Goal: Information Seeking & Learning: Learn about a topic

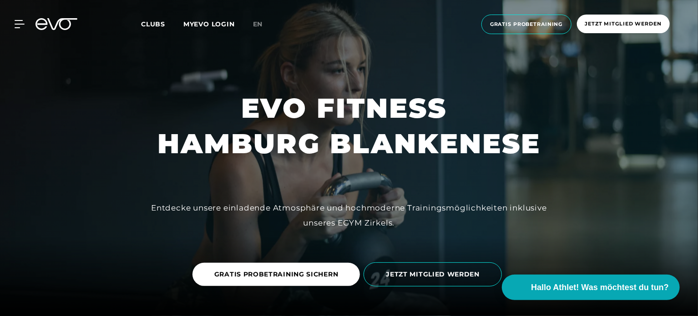
click at [154, 25] on span "Clubs" at bounding box center [153, 24] width 24 height 8
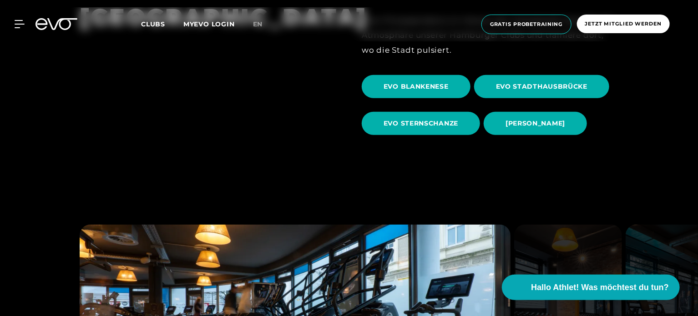
scroll to position [273, 0]
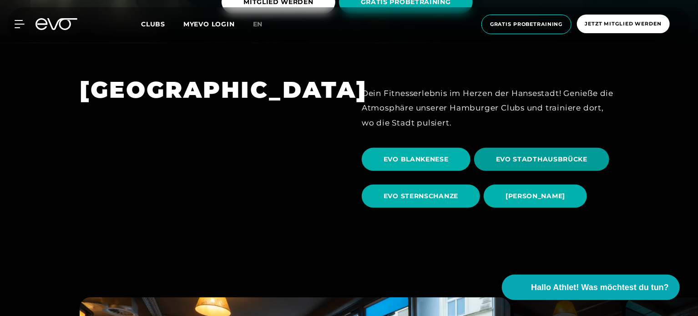
click at [536, 156] on span "EVO STADTHAUSBRÜCKE" at bounding box center [541, 160] width 91 height 10
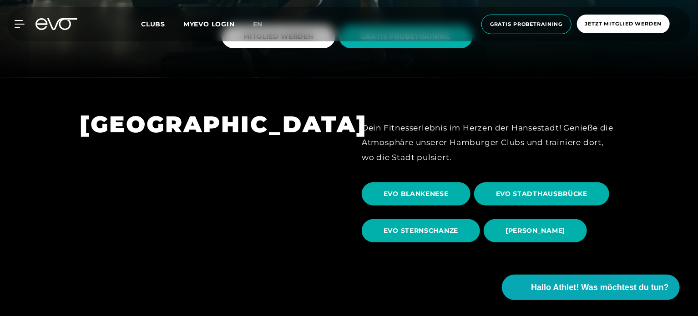
scroll to position [273, 0]
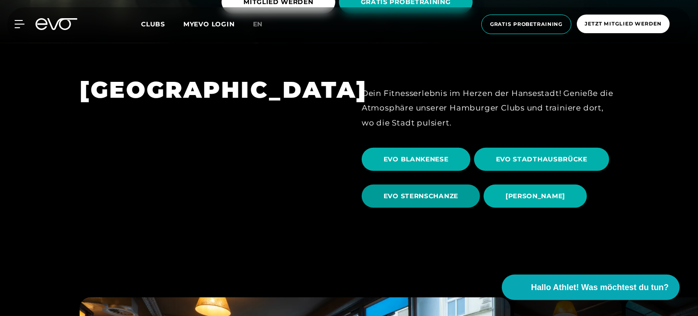
click at [420, 196] on span "EVO STERNSCHANZE" at bounding box center [421, 197] width 75 height 10
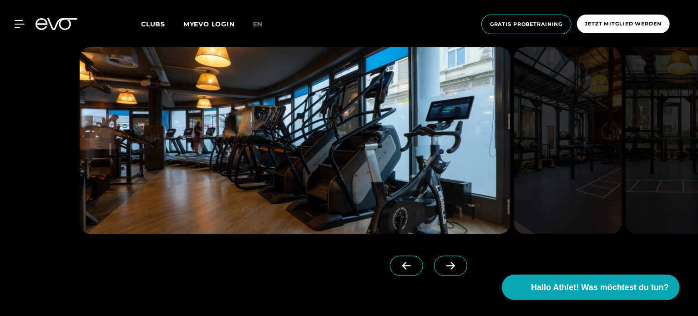
scroll to position [819, 0]
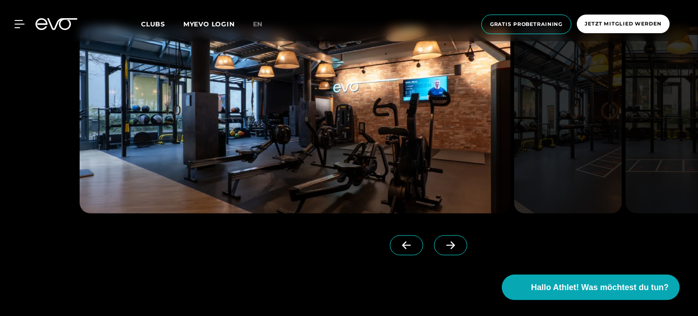
click at [443, 247] on icon at bounding box center [451, 246] width 16 height 8
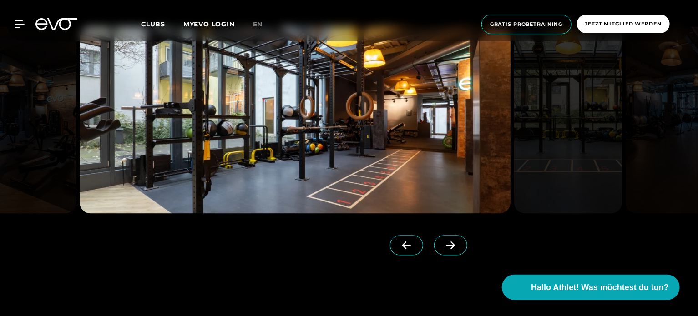
click at [443, 247] on icon at bounding box center [451, 246] width 16 height 8
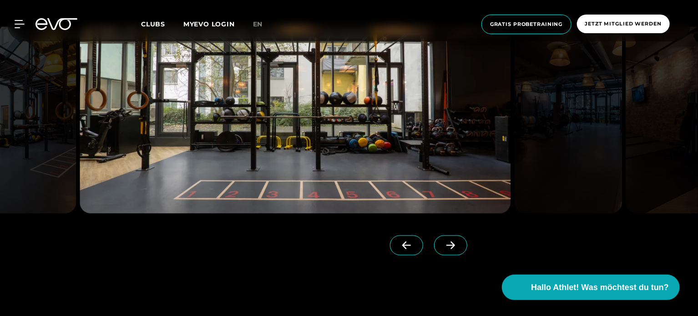
click at [443, 247] on icon at bounding box center [451, 246] width 16 height 8
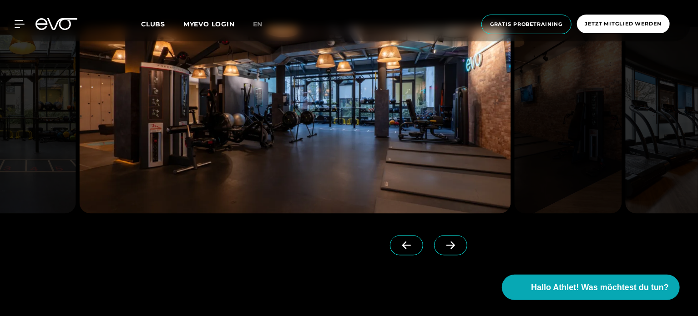
click at [443, 247] on icon at bounding box center [451, 246] width 16 height 8
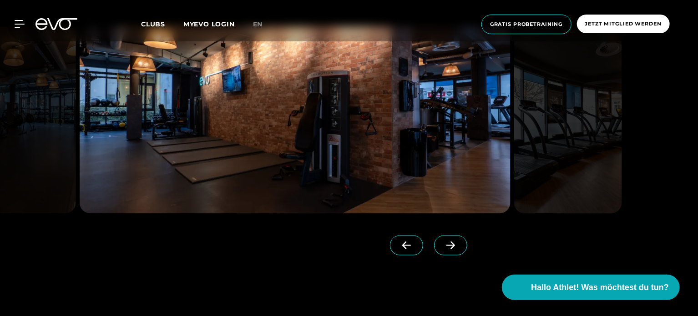
click at [443, 247] on icon at bounding box center [451, 246] width 16 height 8
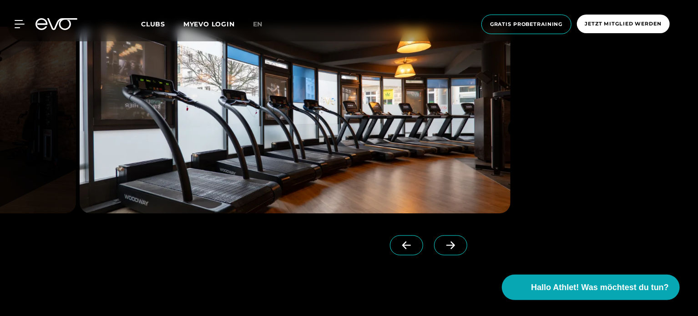
click at [443, 247] on icon at bounding box center [451, 246] width 16 height 8
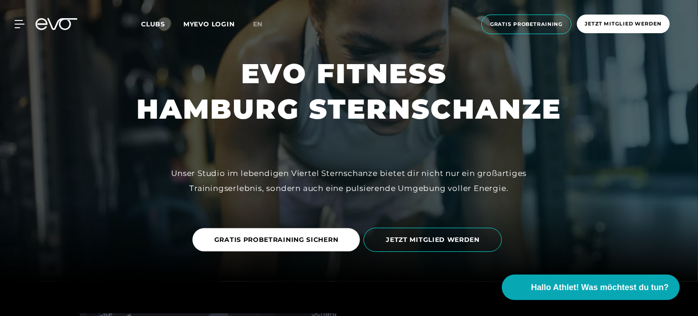
scroll to position [0, 0]
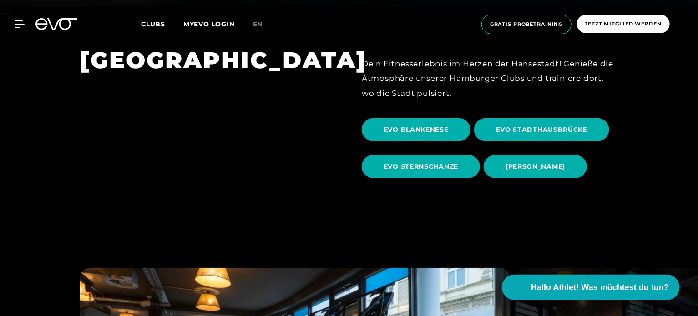
scroll to position [319, 0]
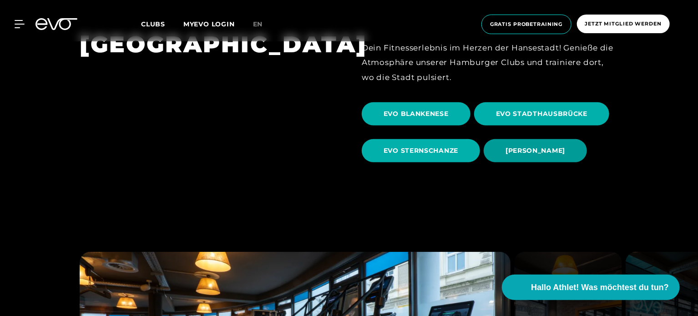
click at [538, 152] on span "[PERSON_NAME]" at bounding box center [536, 151] width 60 height 10
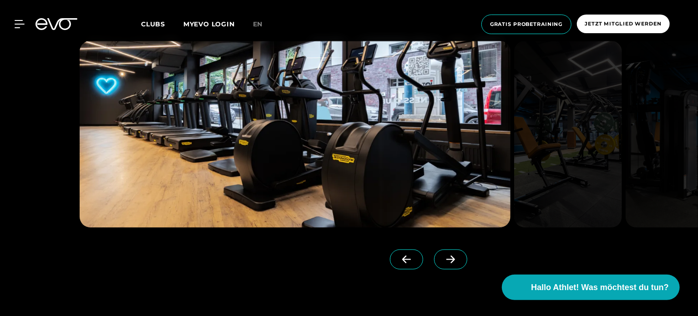
scroll to position [819, 0]
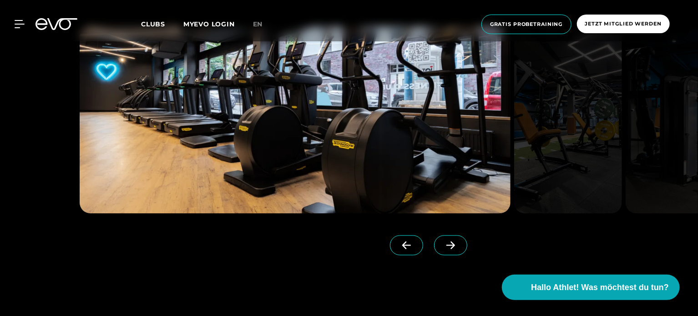
click at [443, 247] on icon at bounding box center [451, 246] width 16 height 8
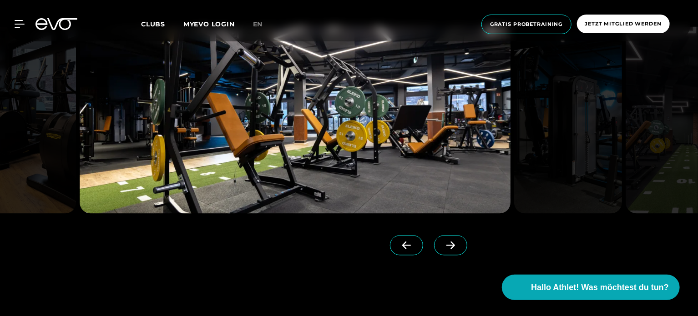
click at [443, 247] on icon at bounding box center [451, 246] width 16 height 8
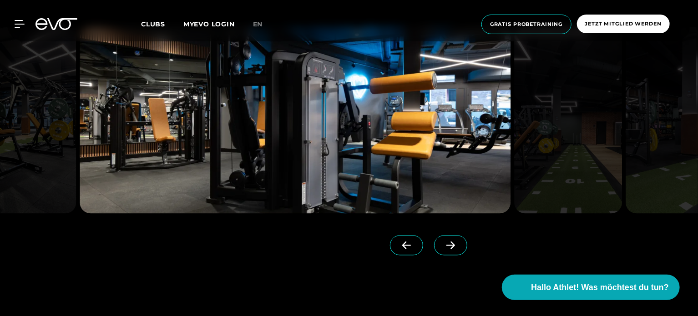
click at [443, 247] on icon at bounding box center [451, 246] width 16 height 8
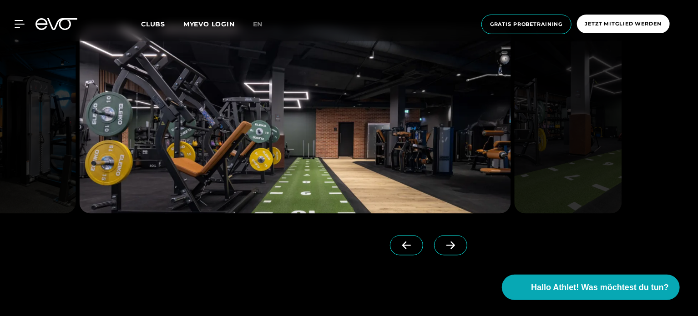
click at [443, 247] on icon at bounding box center [451, 246] width 16 height 8
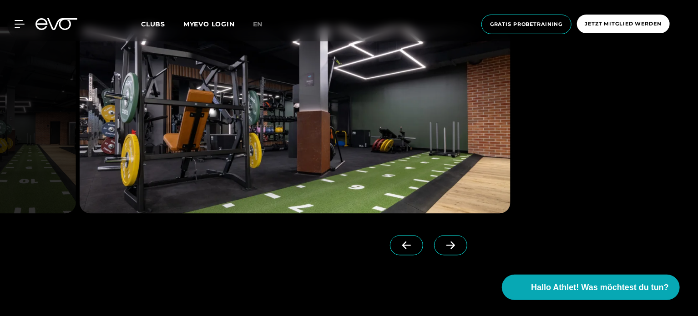
click at [443, 247] on icon at bounding box center [451, 246] width 16 height 8
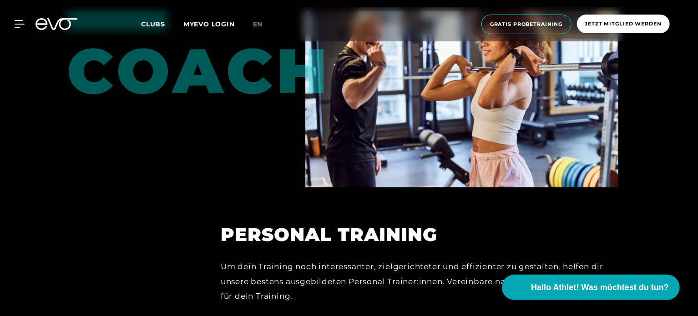
scroll to position [1957, 0]
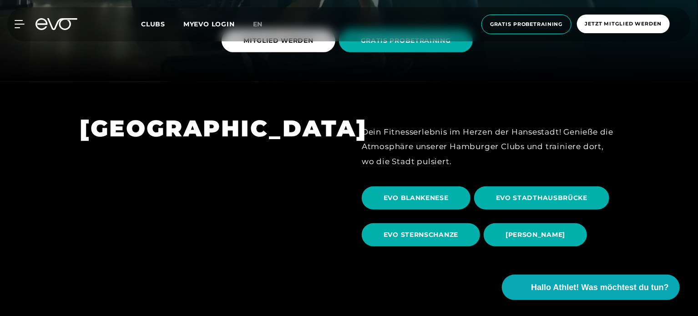
scroll to position [273, 0]
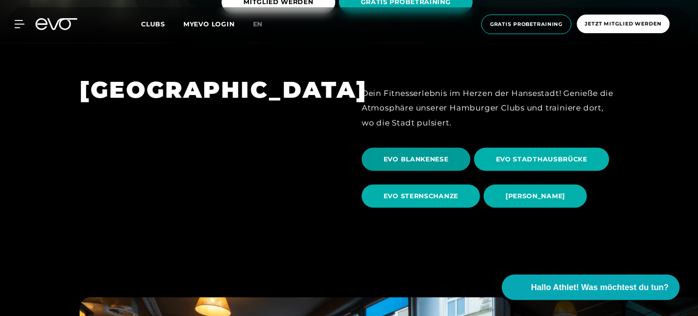
click at [414, 160] on span "EVO BLANKENESE" at bounding box center [416, 160] width 65 height 10
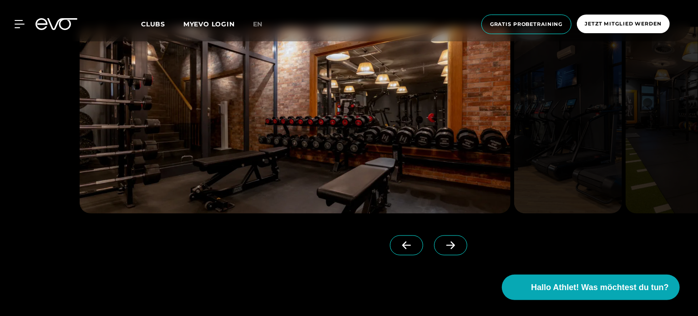
scroll to position [774, 0]
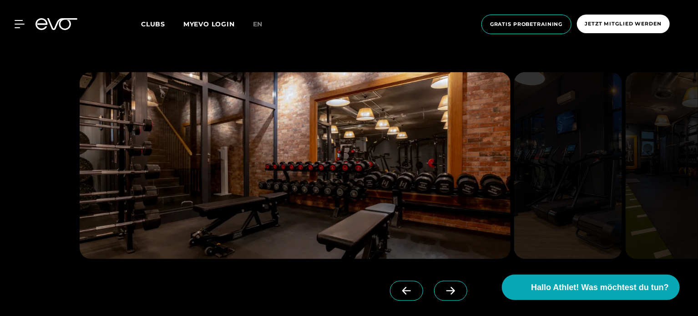
click at [443, 287] on icon at bounding box center [451, 291] width 16 height 8
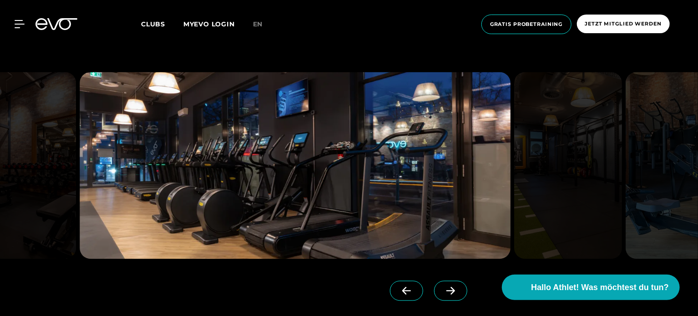
click at [443, 291] on icon at bounding box center [451, 291] width 16 height 8
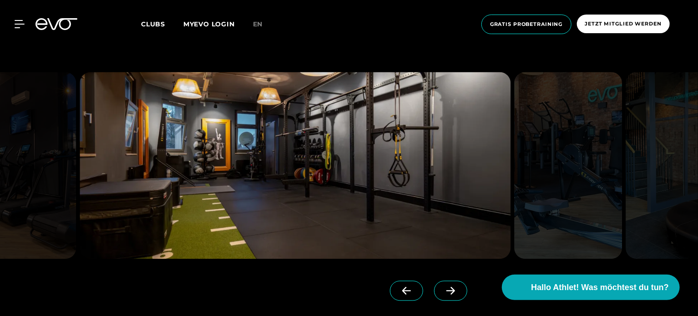
click at [443, 291] on icon at bounding box center [451, 291] width 16 height 8
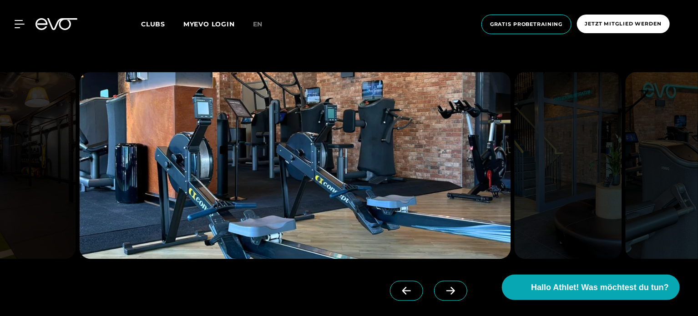
click at [443, 291] on icon at bounding box center [451, 291] width 16 height 8
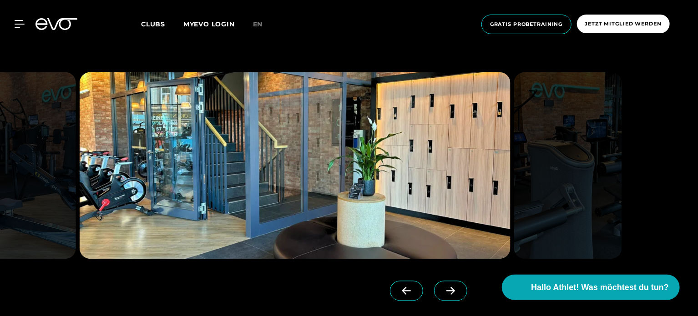
click at [443, 291] on icon at bounding box center [451, 291] width 16 height 8
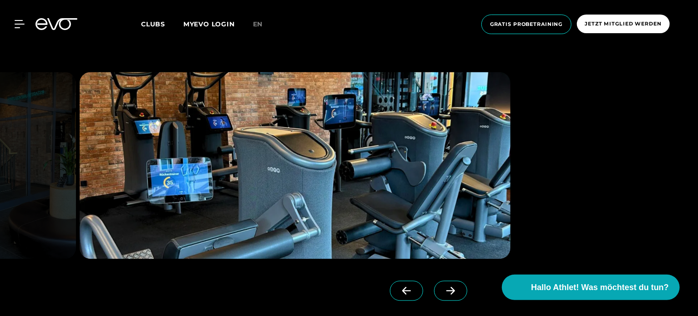
click at [443, 291] on icon at bounding box center [451, 291] width 16 height 8
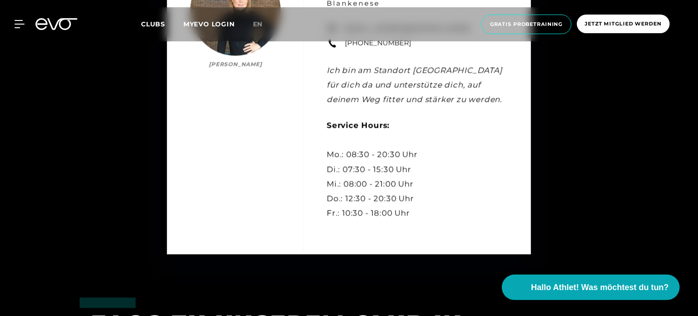
scroll to position [2686, 0]
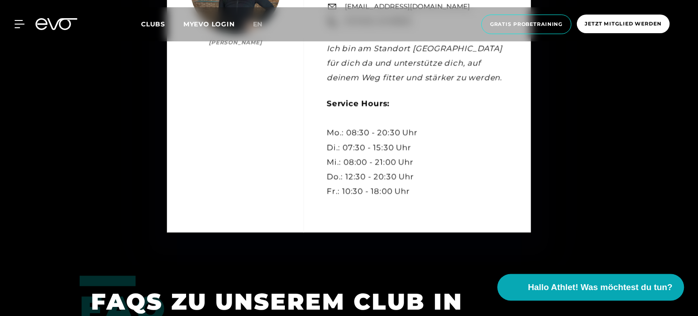
click at [512, 288] on video at bounding box center [512, 287] width 21 height 21
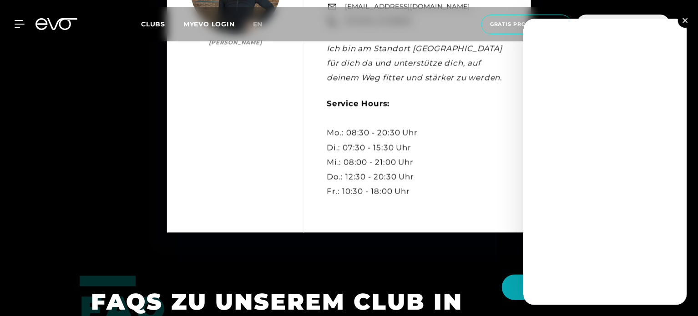
click at [685, 20] on img at bounding box center [685, 20] width 5 height 5
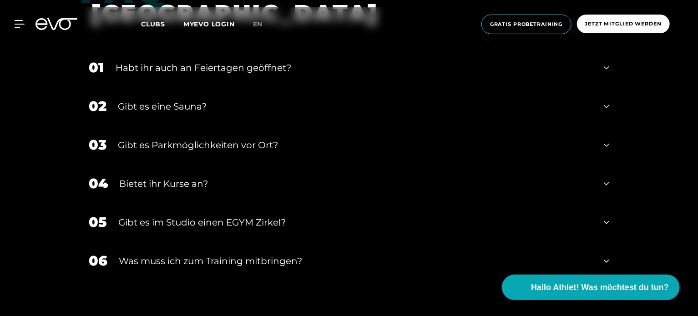
scroll to position [2959, 0]
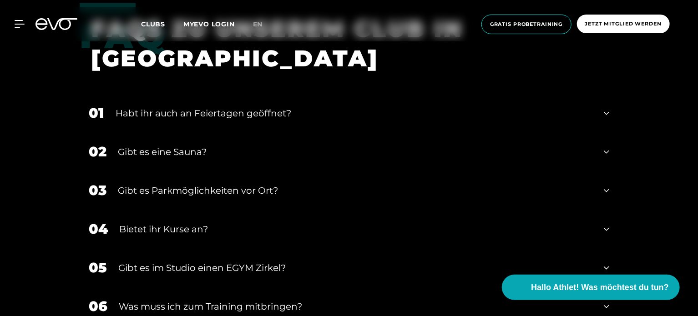
click at [605, 119] on icon at bounding box center [606, 113] width 5 height 11
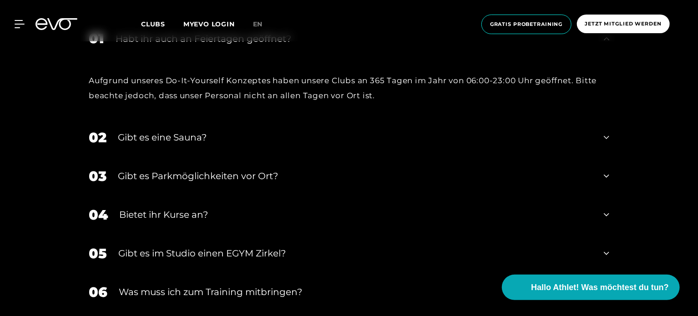
scroll to position [3050, 0]
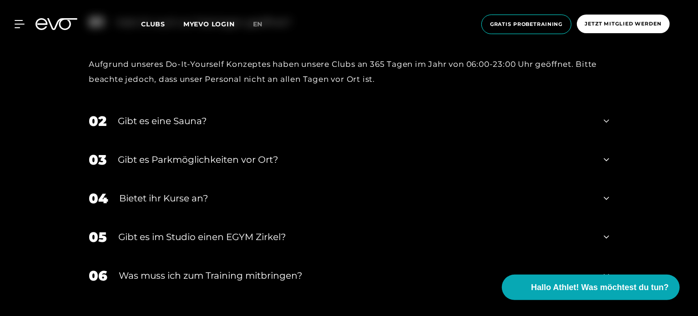
click at [605, 123] on icon at bounding box center [606, 121] width 5 height 3
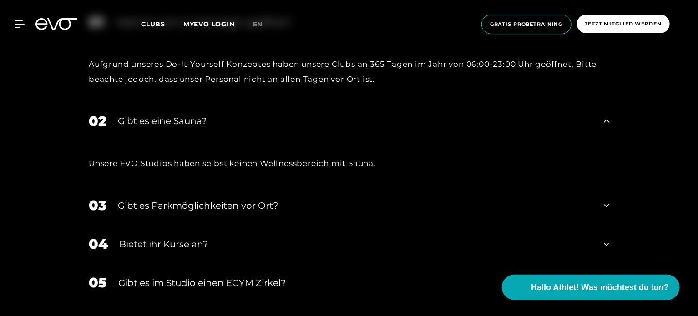
click at [608, 127] on icon at bounding box center [606, 121] width 5 height 11
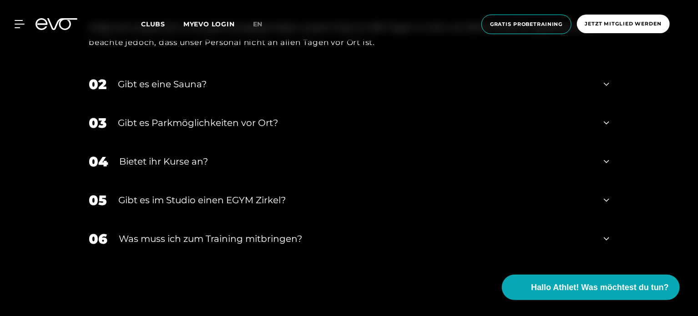
scroll to position [3095, 0]
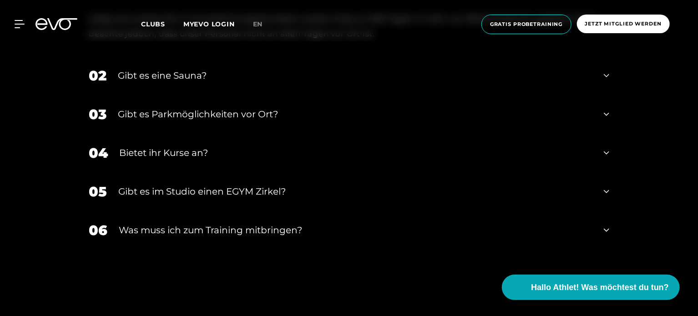
click at [606, 120] on icon at bounding box center [606, 114] width 5 height 11
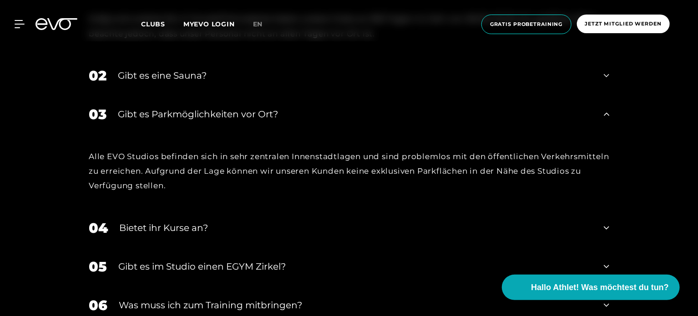
click at [607, 116] on icon at bounding box center [606, 113] width 5 height 3
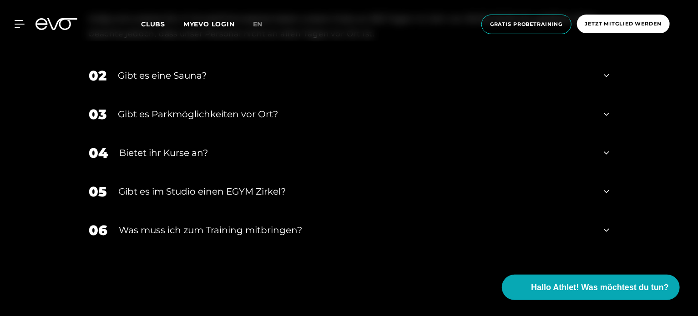
click at [610, 161] on div "04 Bietet ihr [DEMOGRAPHIC_DATA]?" at bounding box center [349, 153] width 539 height 39
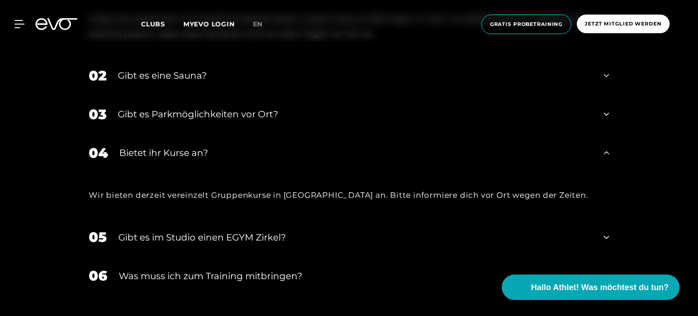
click at [606, 158] on icon at bounding box center [606, 152] width 5 height 11
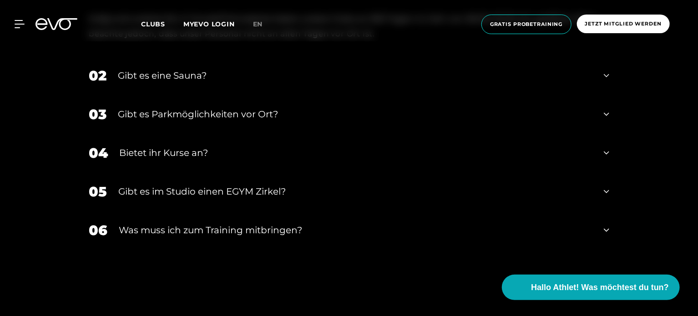
scroll to position [3141, 0]
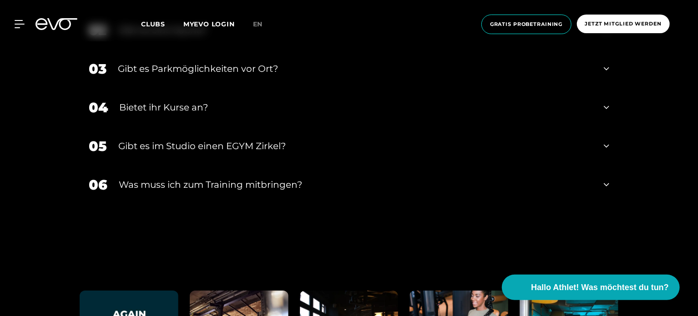
click at [606, 152] on icon at bounding box center [606, 146] width 5 height 11
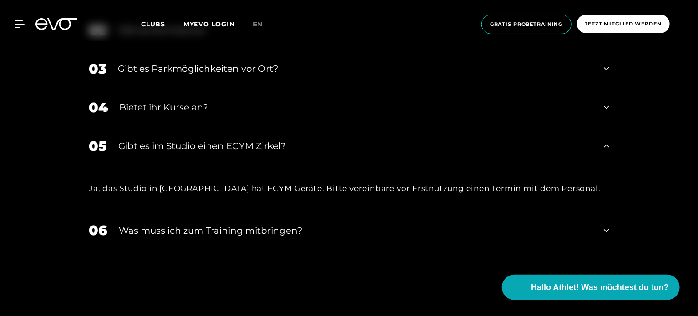
click at [606, 147] on icon at bounding box center [606, 145] width 5 height 3
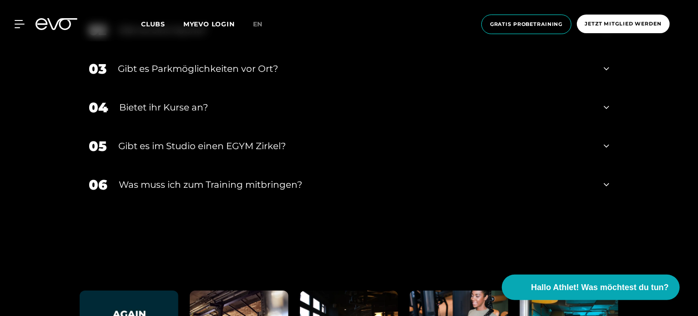
click at [607, 190] on icon at bounding box center [606, 184] width 5 height 11
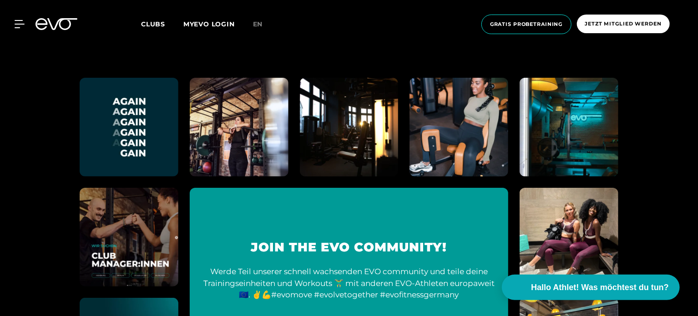
scroll to position [3460, 0]
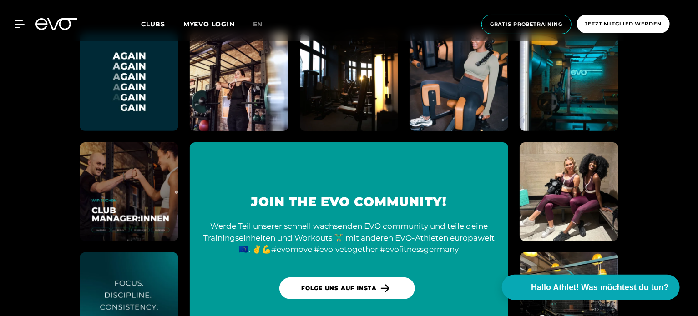
click at [234, 95] on img at bounding box center [239, 82] width 108 height 108
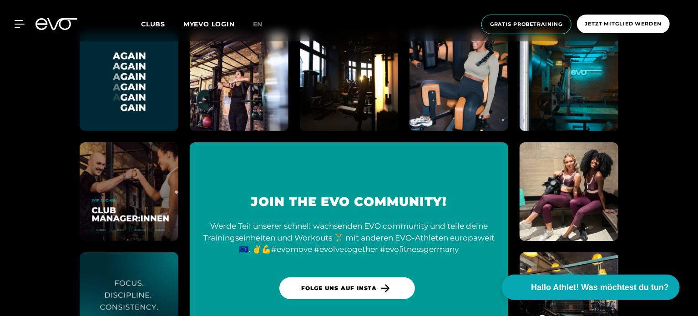
click at [566, 201] on img at bounding box center [569, 191] width 108 height 108
